Goal: Task Accomplishment & Management: Use online tool/utility

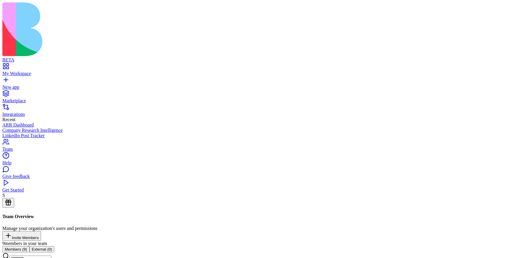
click at [28, 66] on link "My Workspace" at bounding box center [255, 71] width 506 height 11
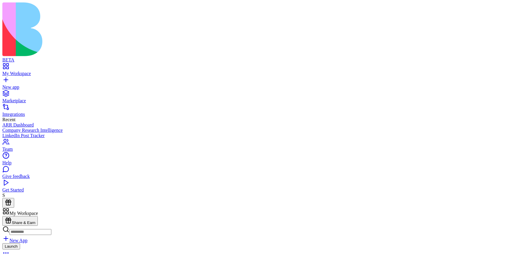
type input "*********"
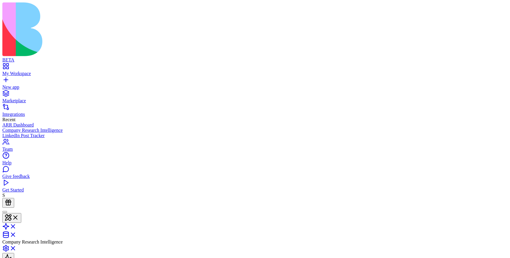
type input "*********"
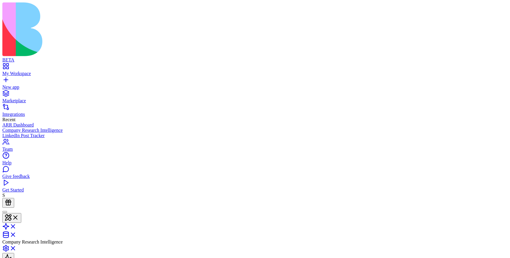
type textarea "**********"
